Goal: Communication & Community: Answer question/provide support

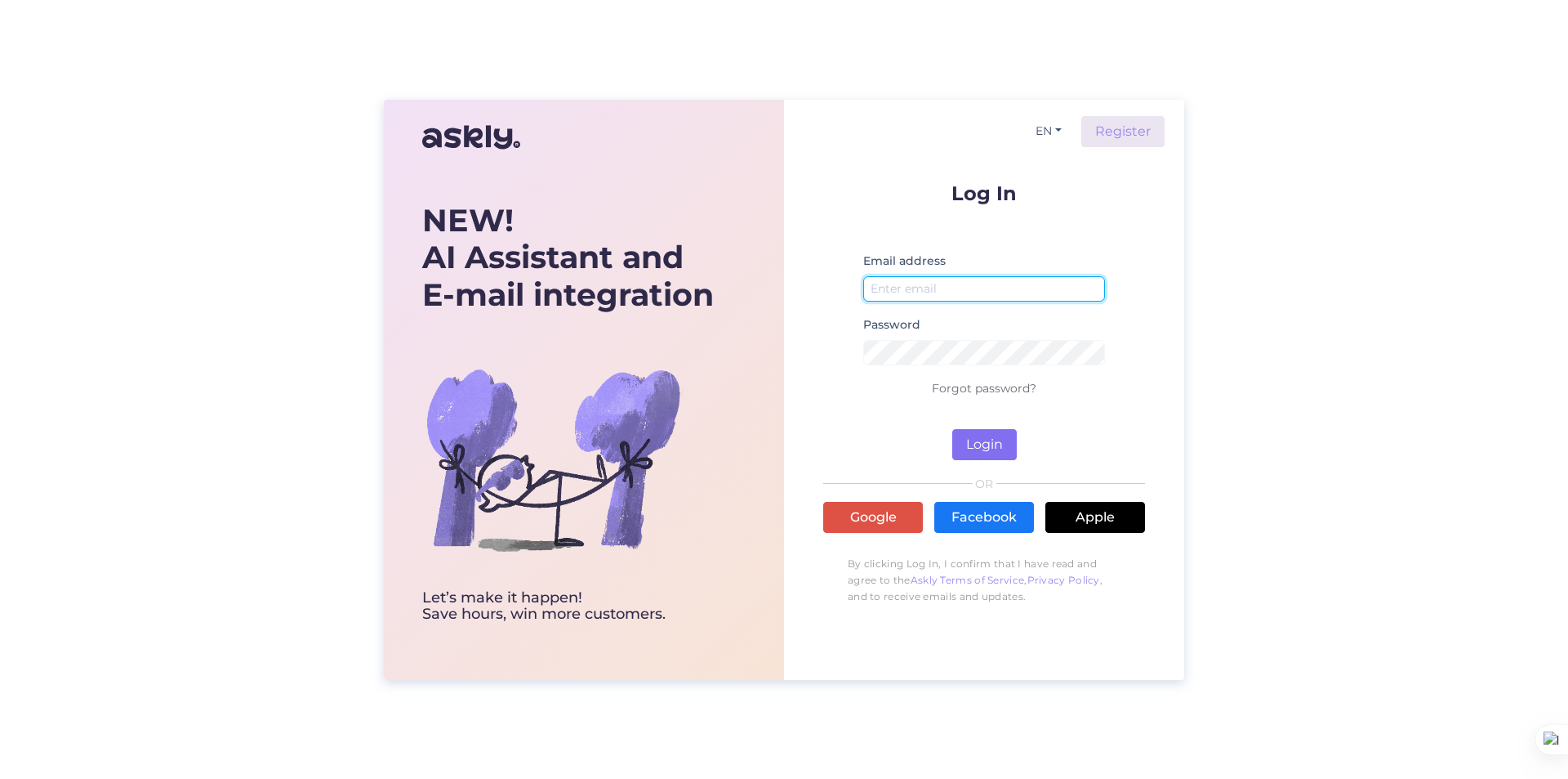
type input "[EMAIL_ADDRESS][DOMAIN_NAME]"
click at [989, 451] on button "Login" at bounding box center [985, 444] width 65 height 32
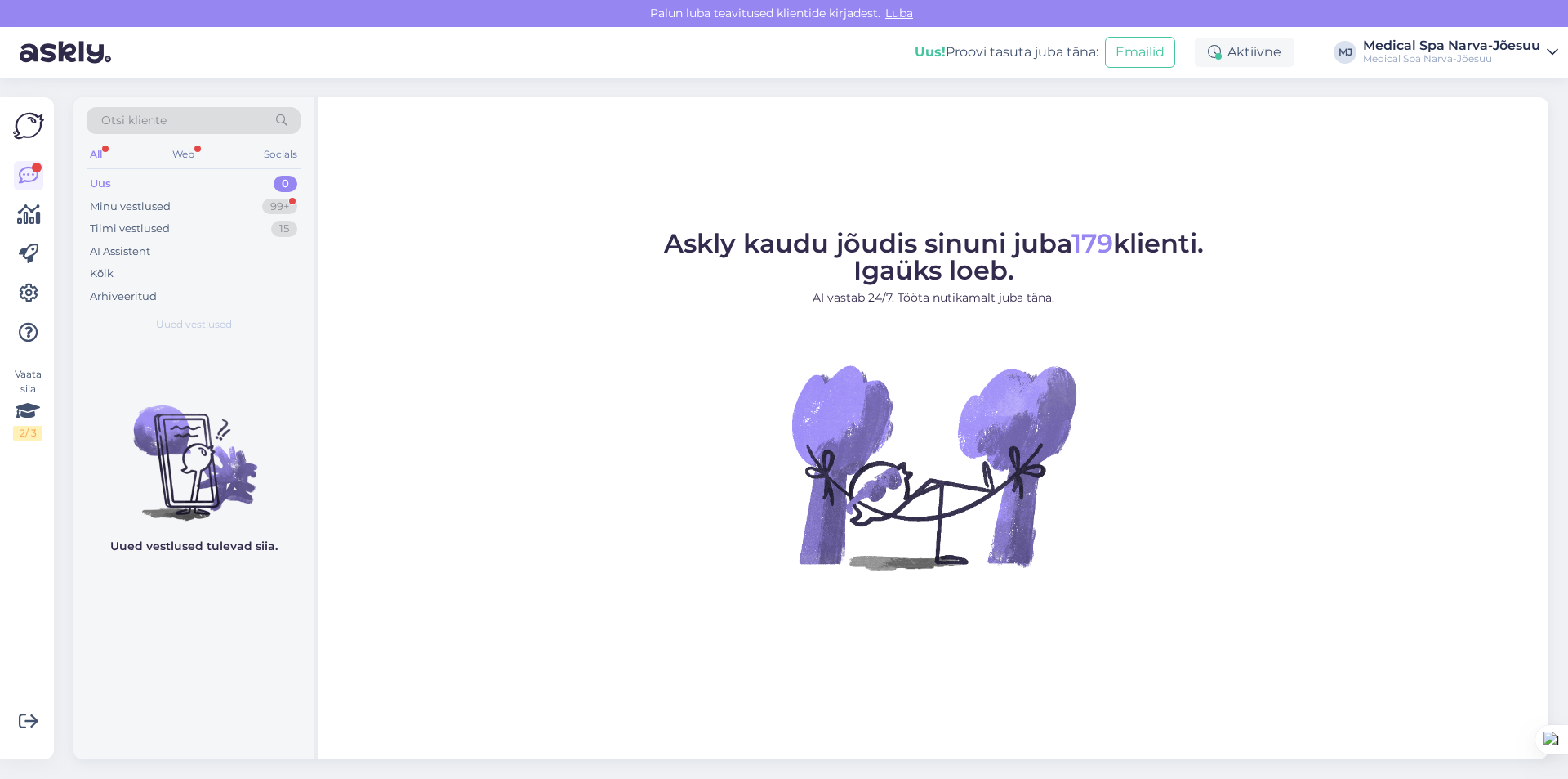
click at [96, 184] on div "Uus" at bounding box center [100, 183] width 21 height 16
click at [100, 150] on div "All" at bounding box center [96, 155] width 19 height 21
click at [108, 196] on div "Minu vestlused 99+" at bounding box center [194, 207] width 214 height 23
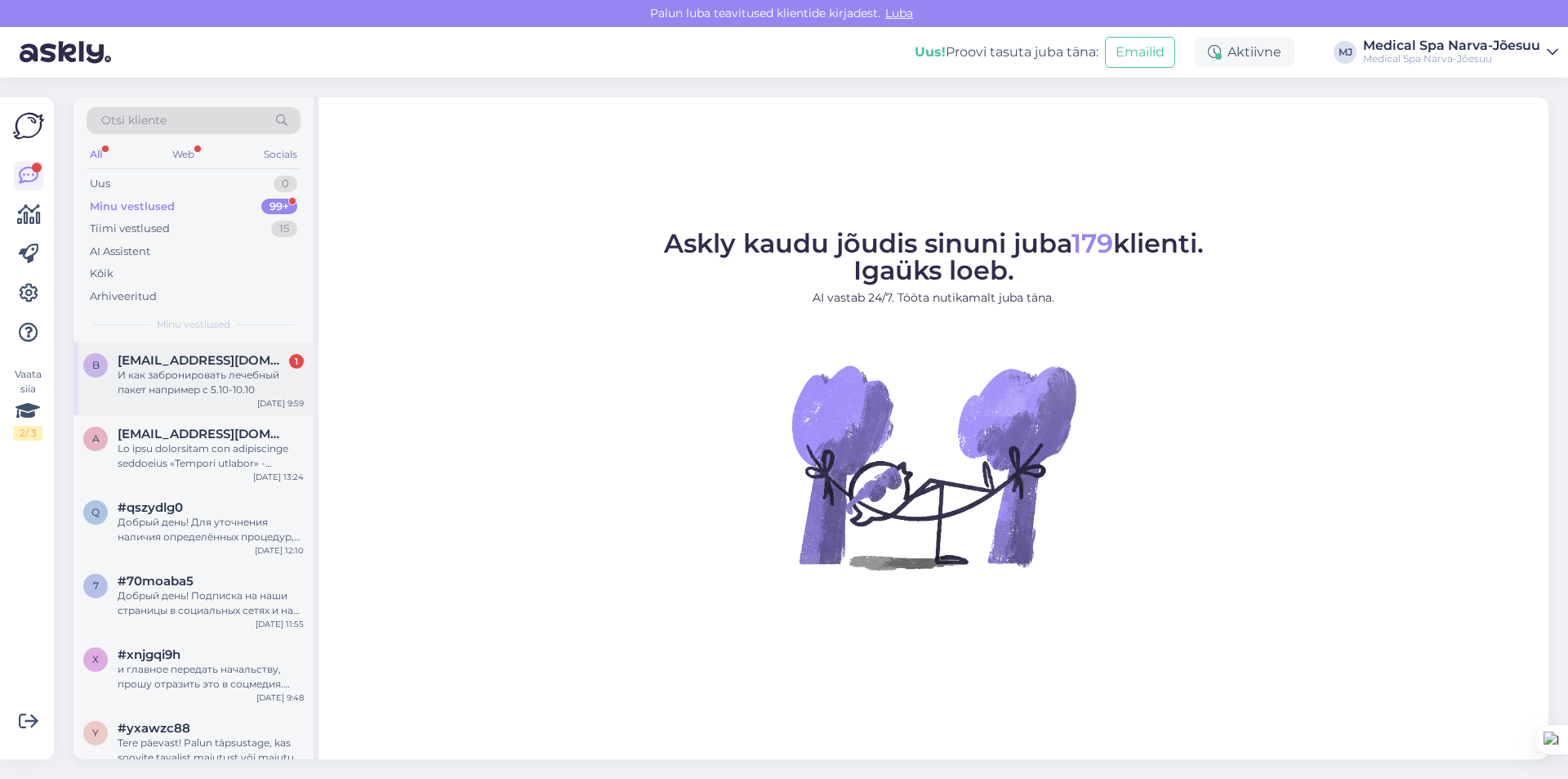
click at [207, 372] on div "И как забронировать лечебный пакет например с 5.10-10.10" at bounding box center [210, 382] width 186 height 30
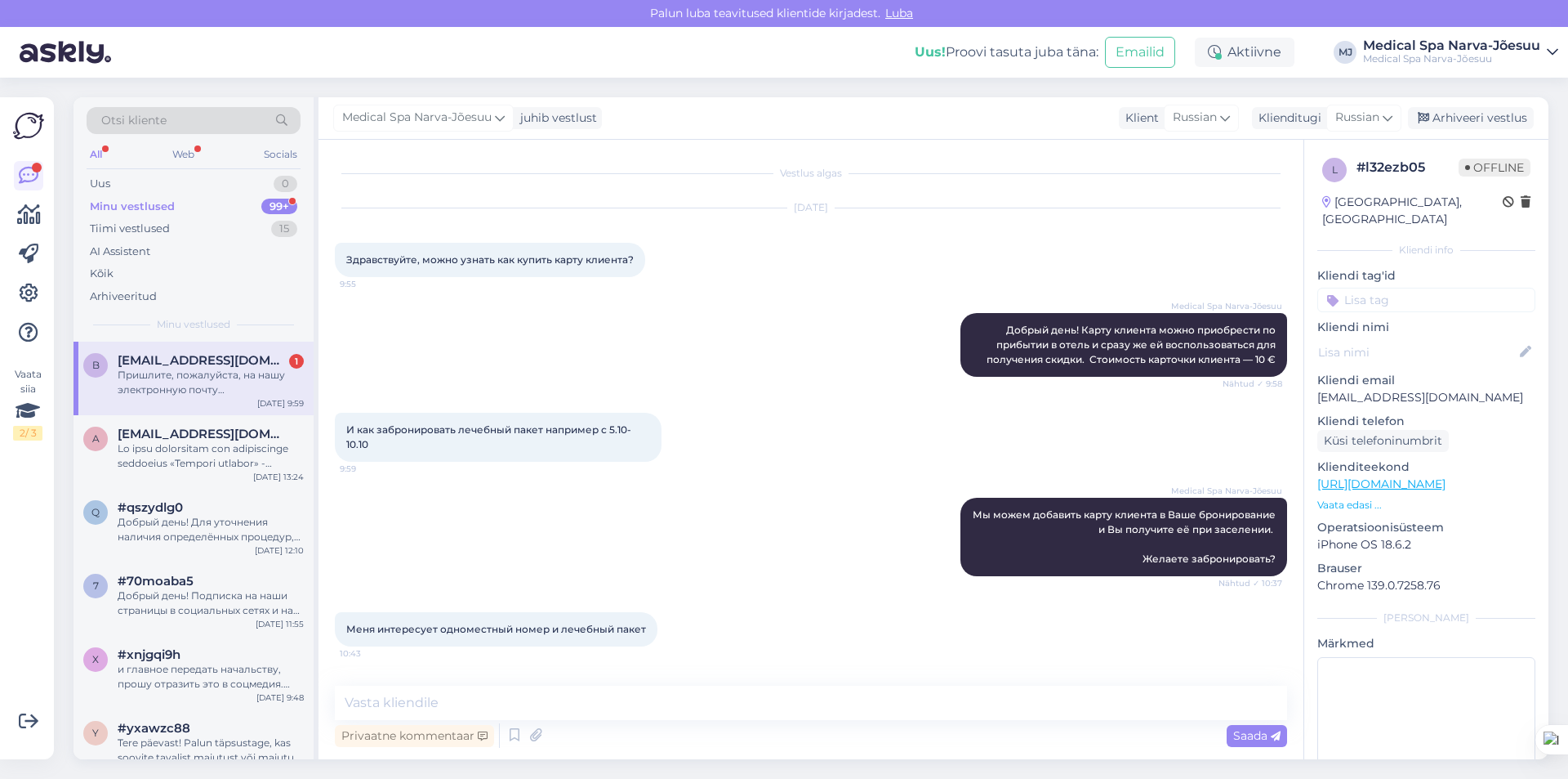
scroll to position [108, 0]
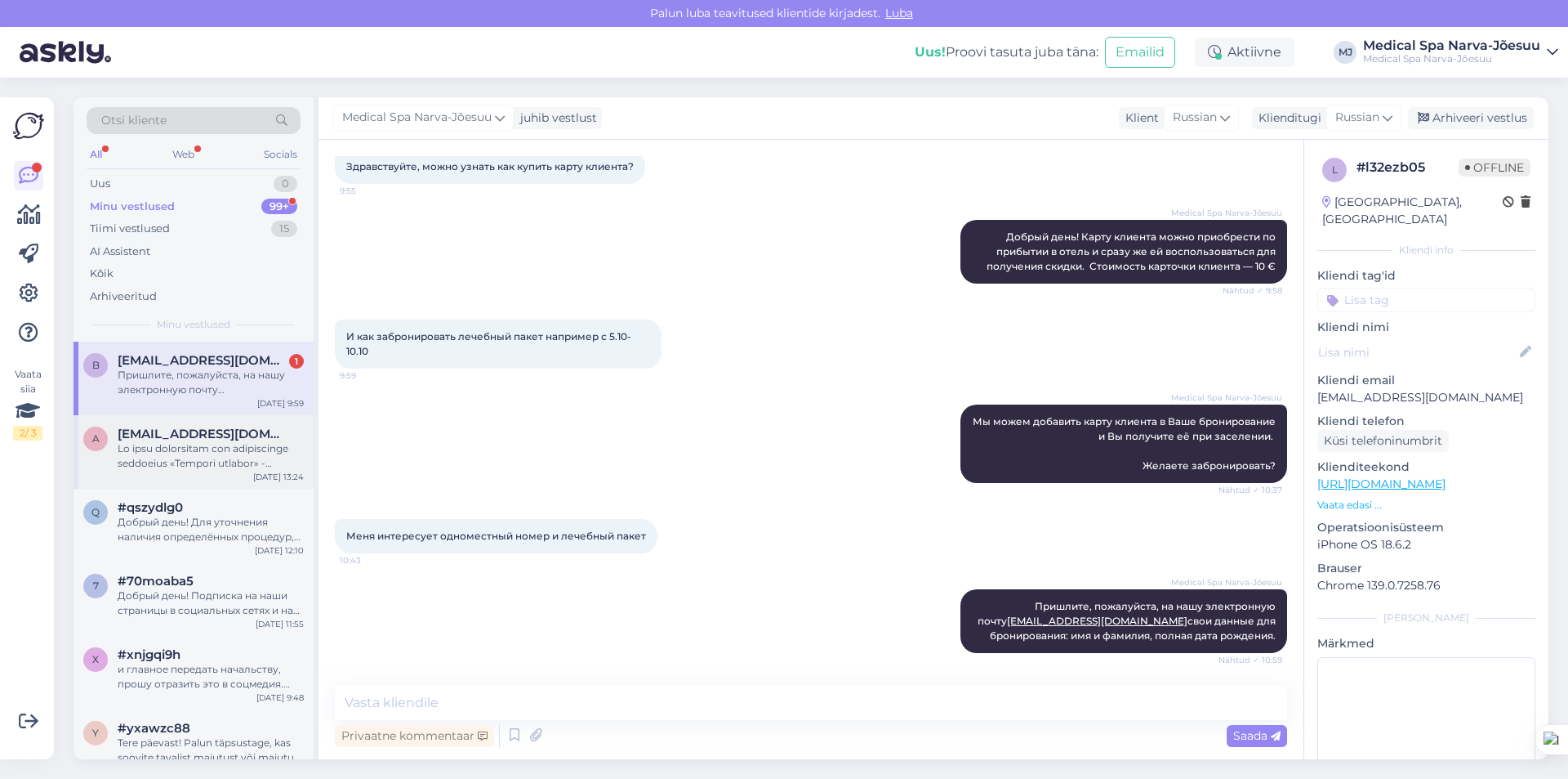
click at [204, 442] on div at bounding box center [210, 455] width 186 height 30
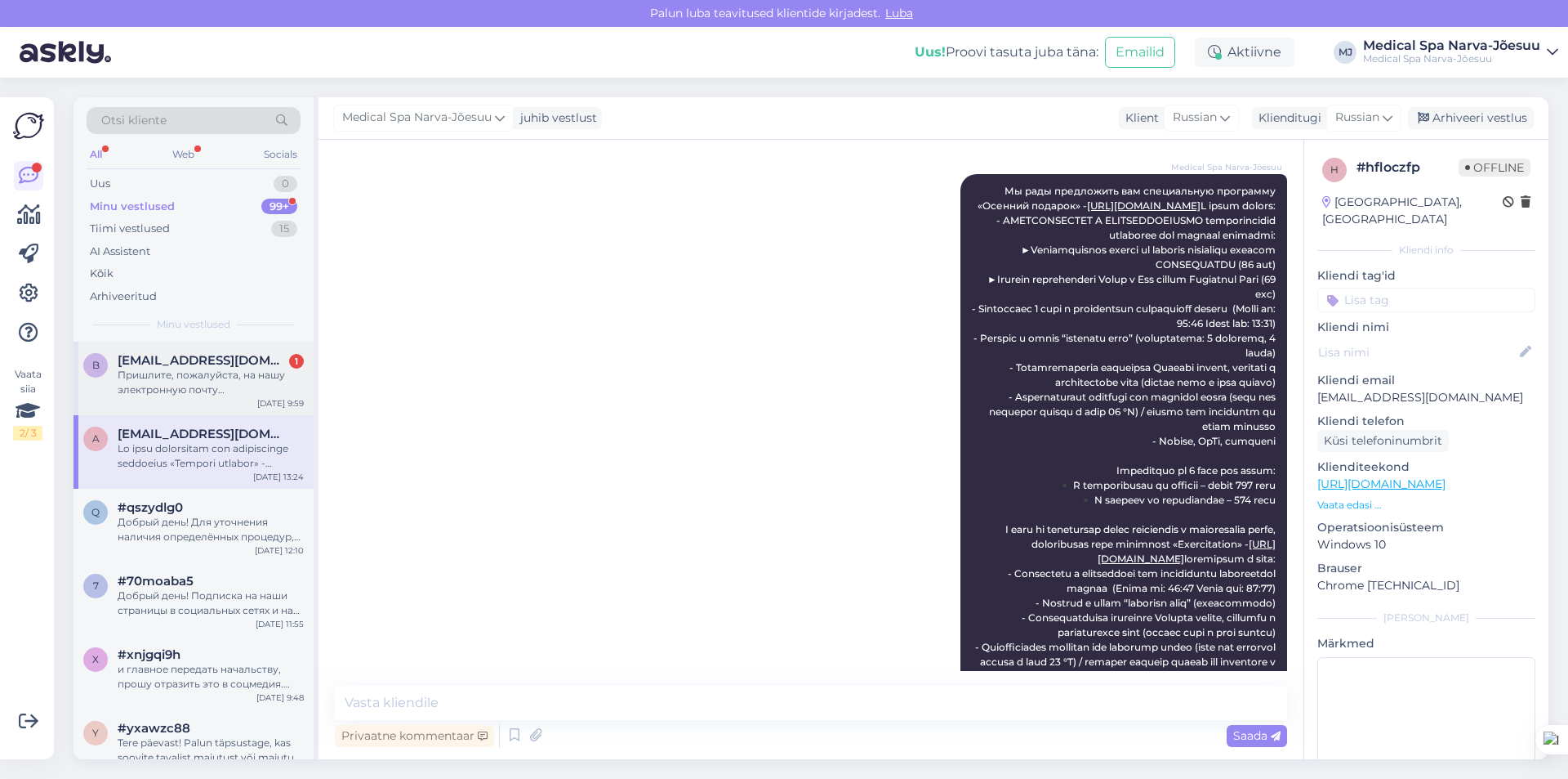
click at [201, 388] on div "Пришлите, пожалуйста, на нашу электронную почту [EMAIL_ADDRESS][DOMAIN_NAME] св…" at bounding box center [210, 382] width 186 height 30
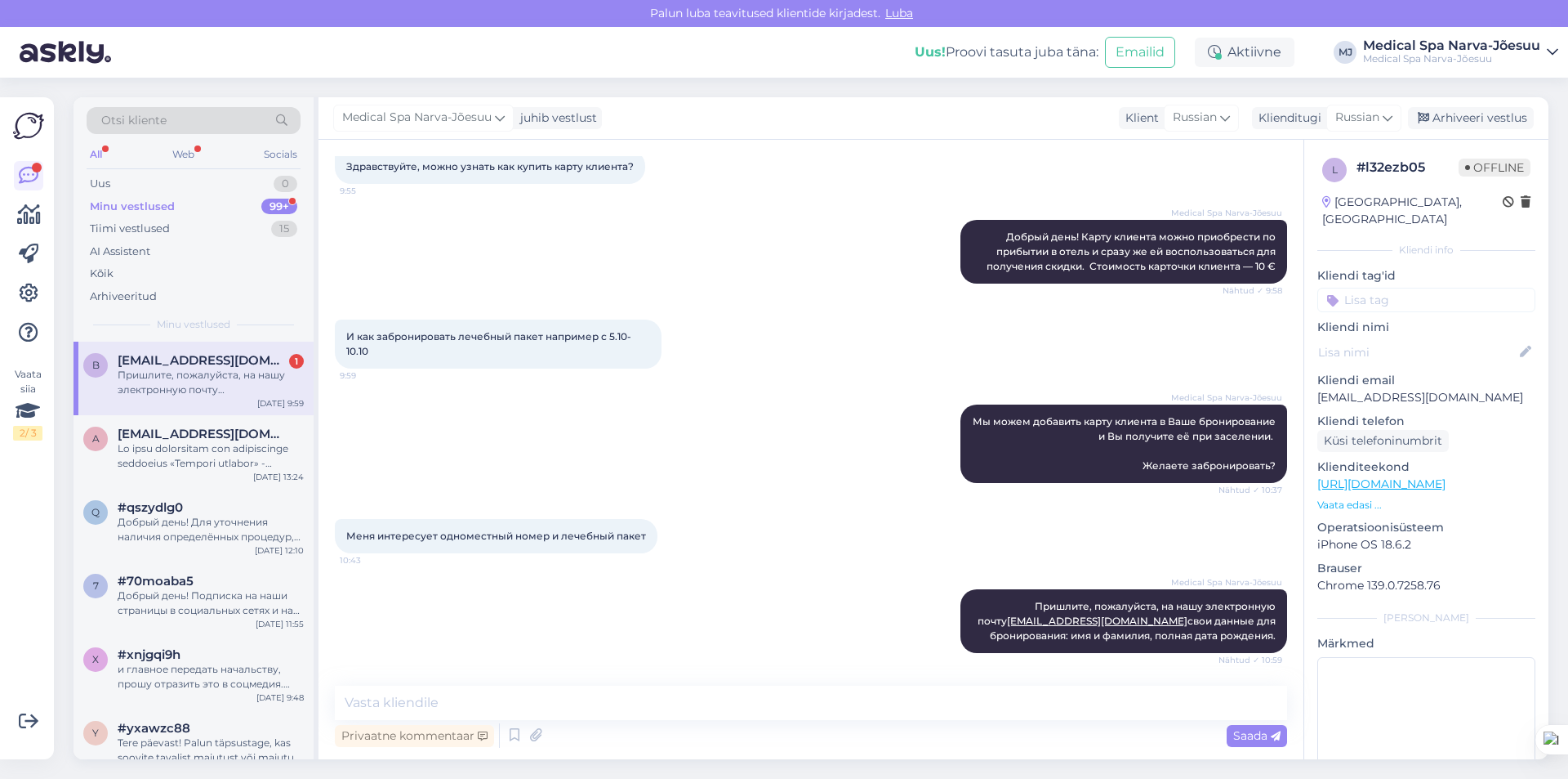
click at [278, 208] on div "99+" at bounding box center [280, 206] width 36 height 16
click at [174, 404] on div "b [EMAIL_ADDRESS][DOMAIN_NAME] Пришлите, пожалуйста, на нашу электронную почту …" at bounding box center [194, 378] width 240 height 74
click at [261, 480] on div "[DATE] 13:24" at bounding box center [278, 476] width 51 height 12
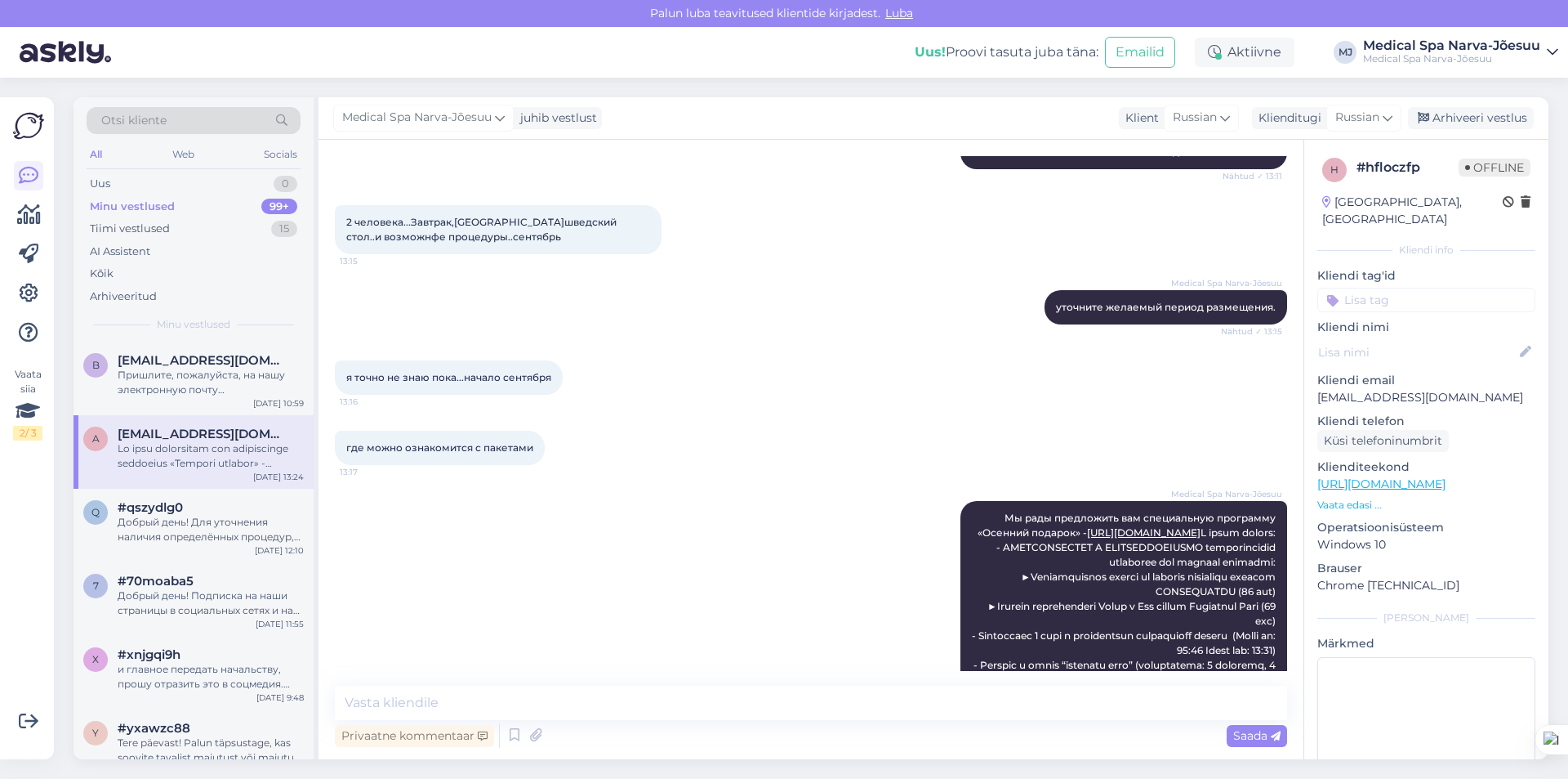
scroll to position [518, 0]
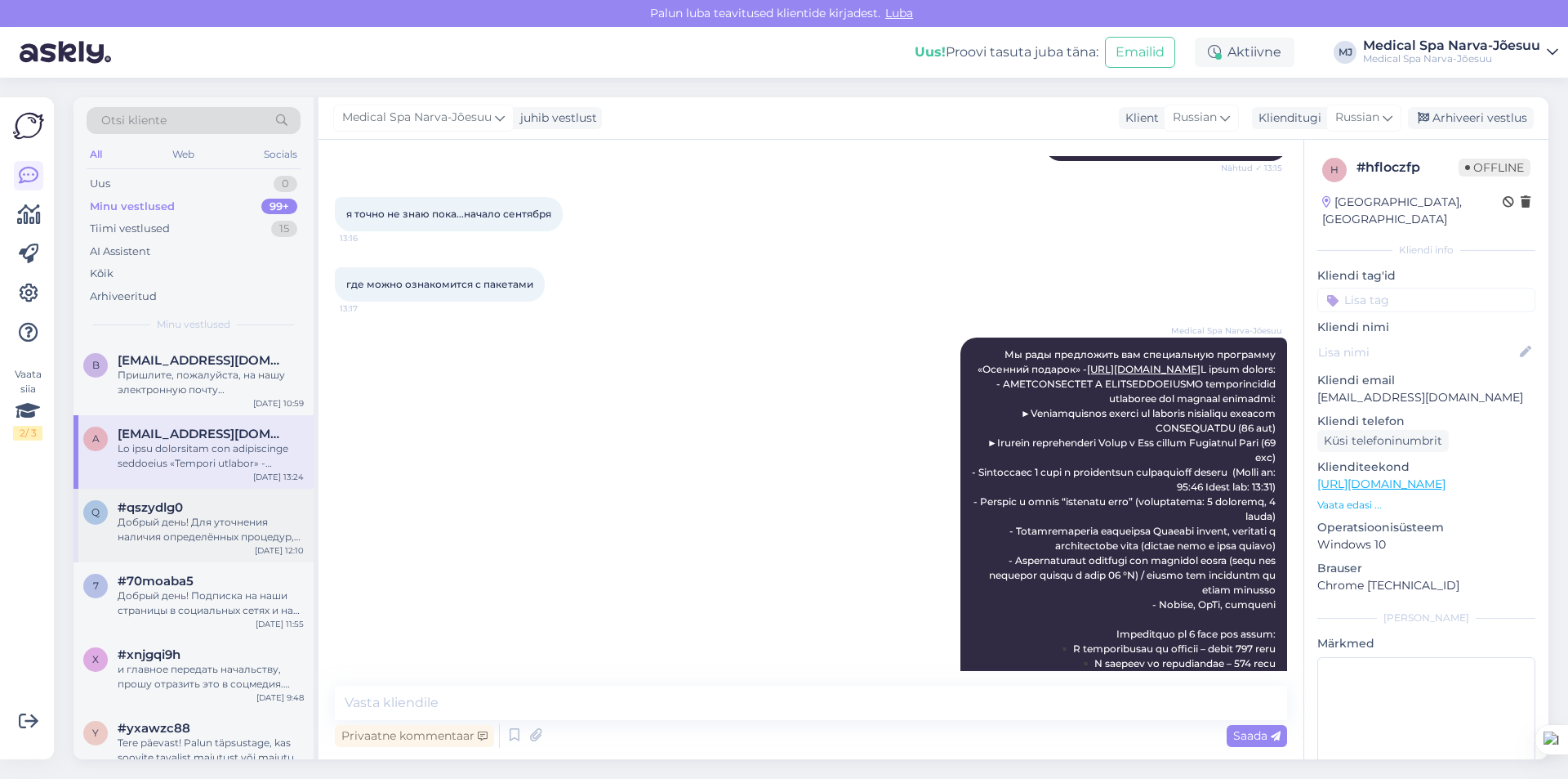
click at [207, 530] on div "Добрый день! Для уточнения наличия определённых процедур, пожалуйста, свяжитесь…" at bounding box center [210, 529] width 186 height 30
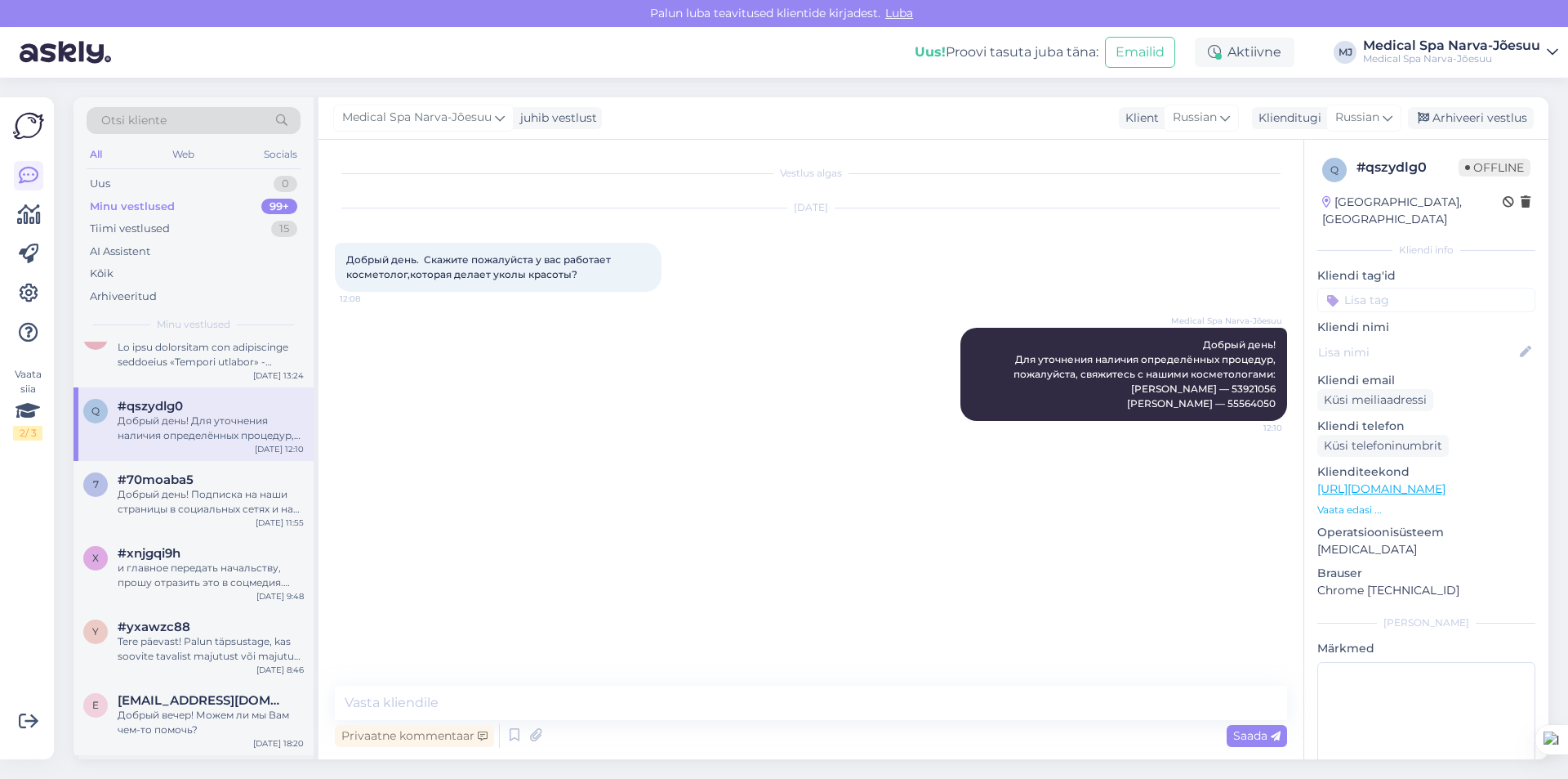
scroll to position [245, 0]
